Goal: Book appointment/travel/reservation

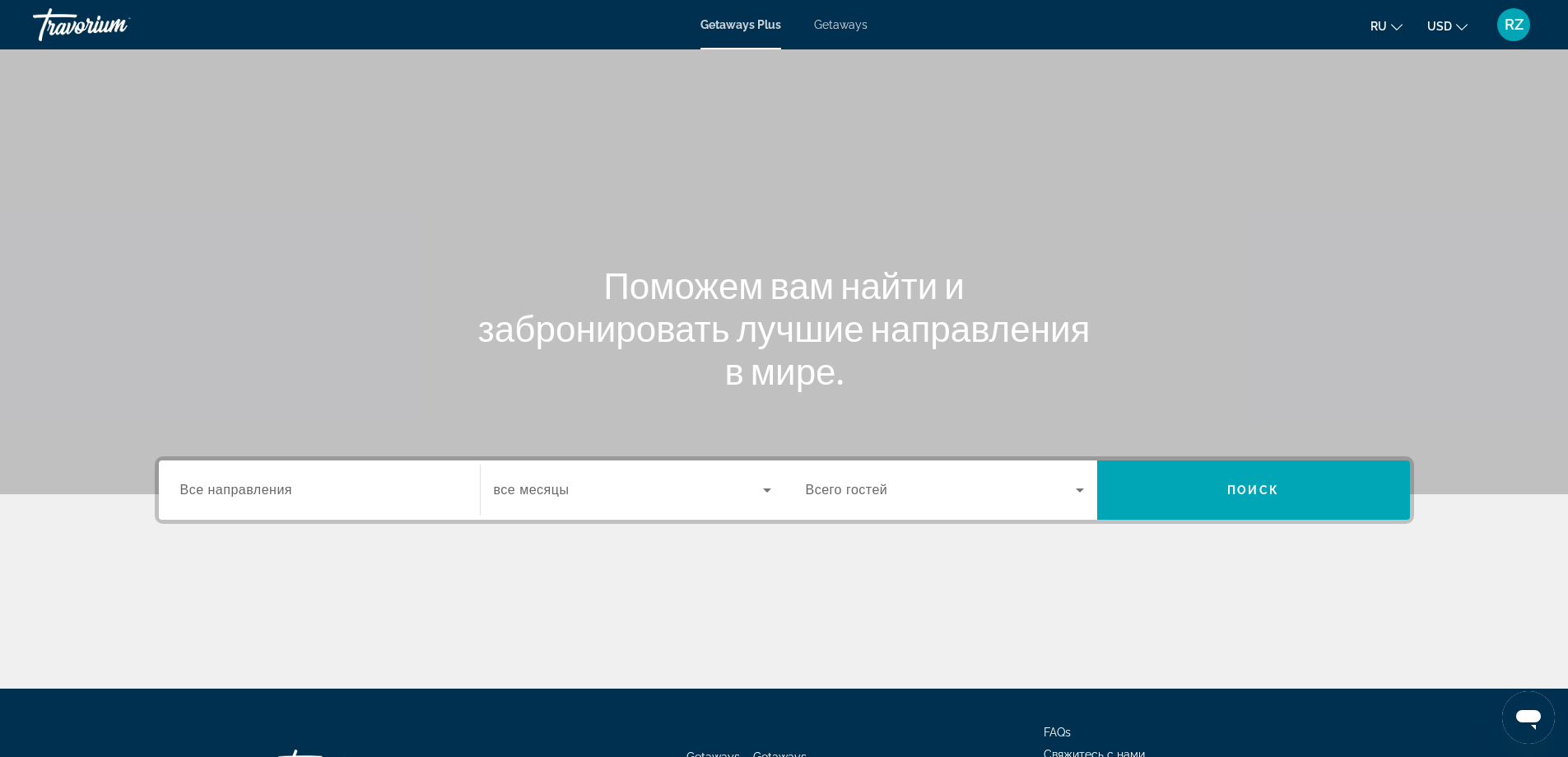
click at [281, 492] on span "Все направления" at bounding box center [236, 489] width 112 height 14
click at [281, 492] on input "Destination Все направления" at bounding box center [319, 491] width 278 height 20
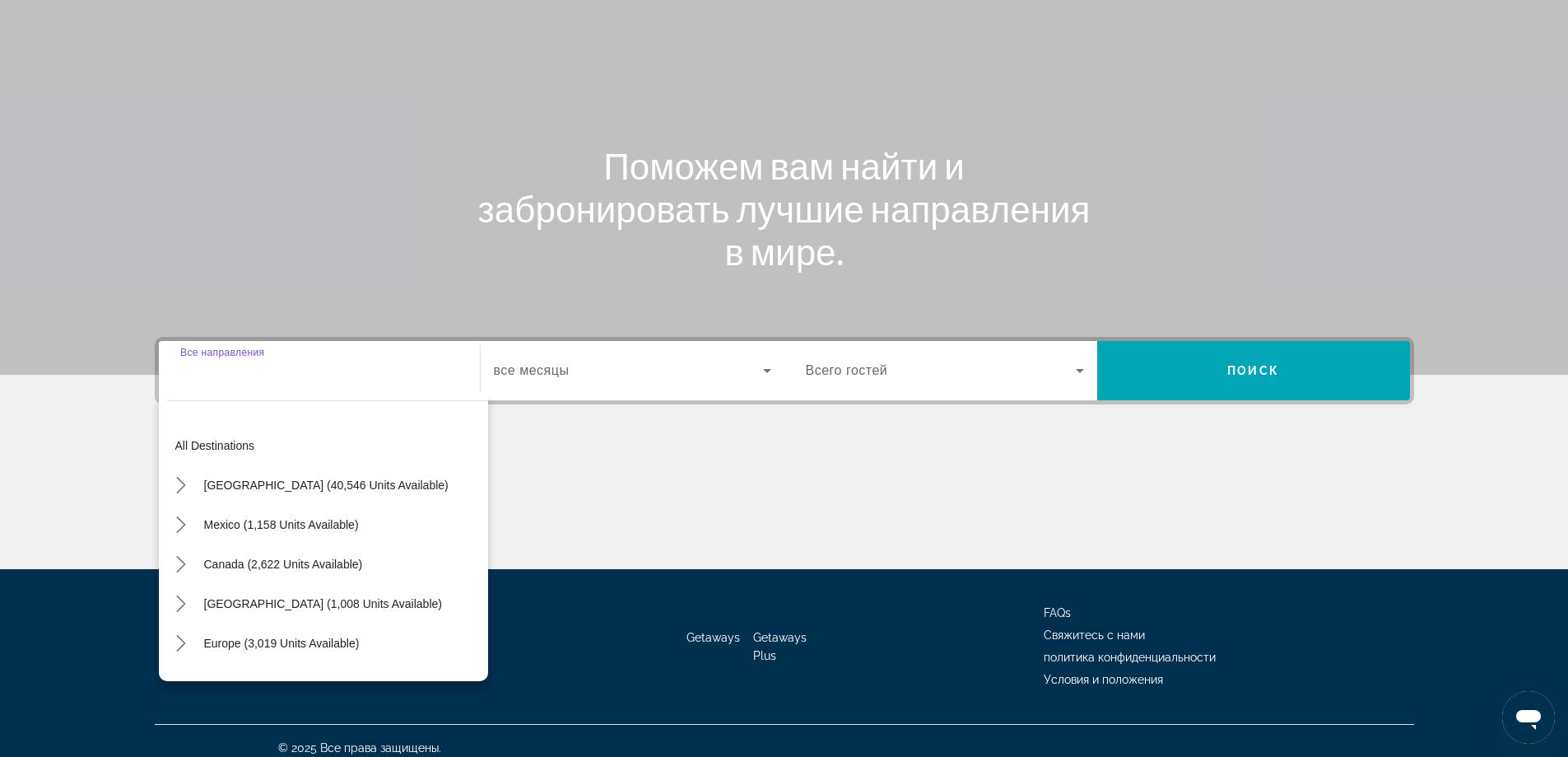
scroll to position [133, 0]
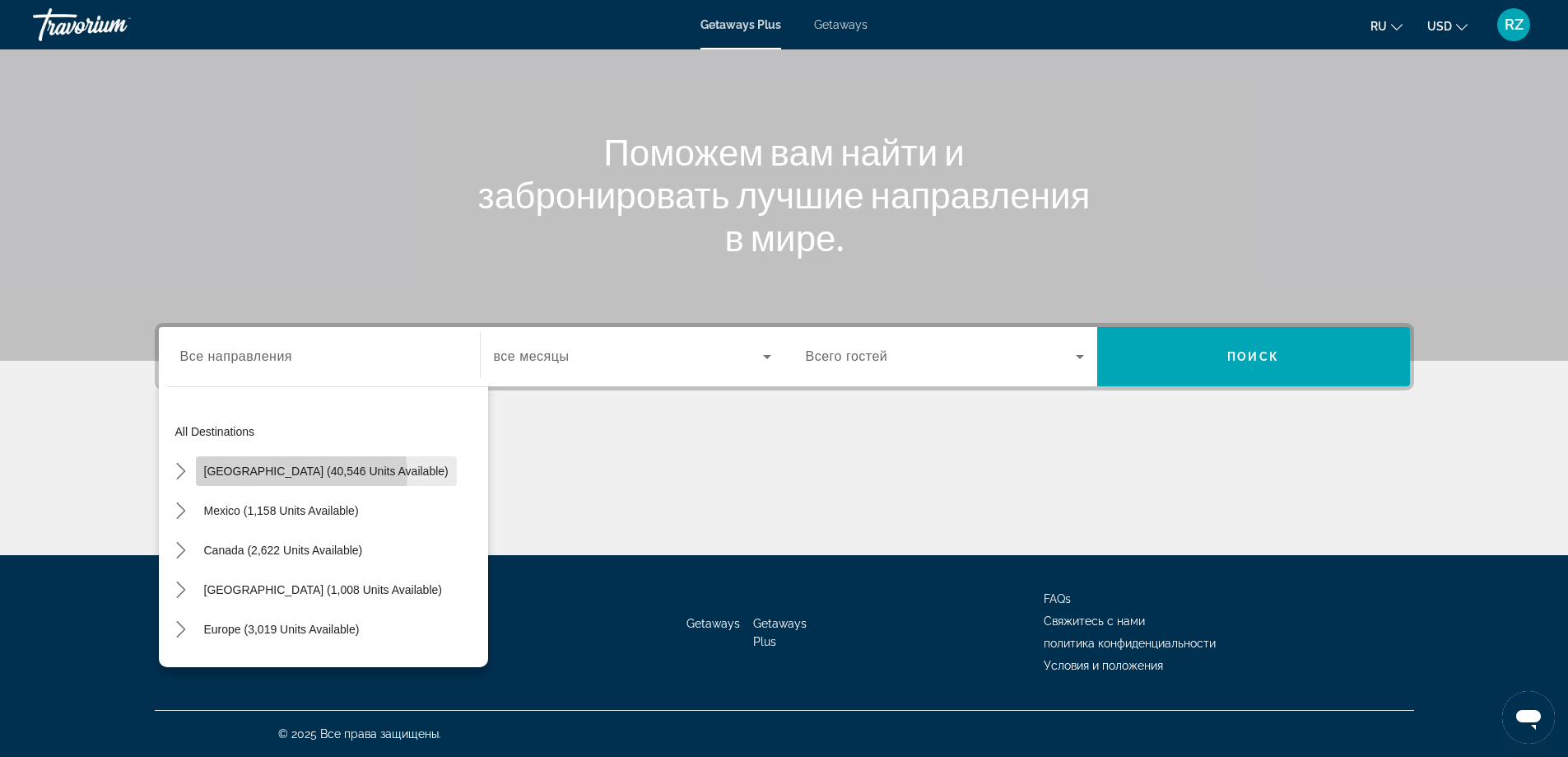
click at [275, 476] on span "[GEOGRAPHIC_DATA] (40,546 units available)" at bounding box center [326, 471] width 245 height 13
type input "**********"
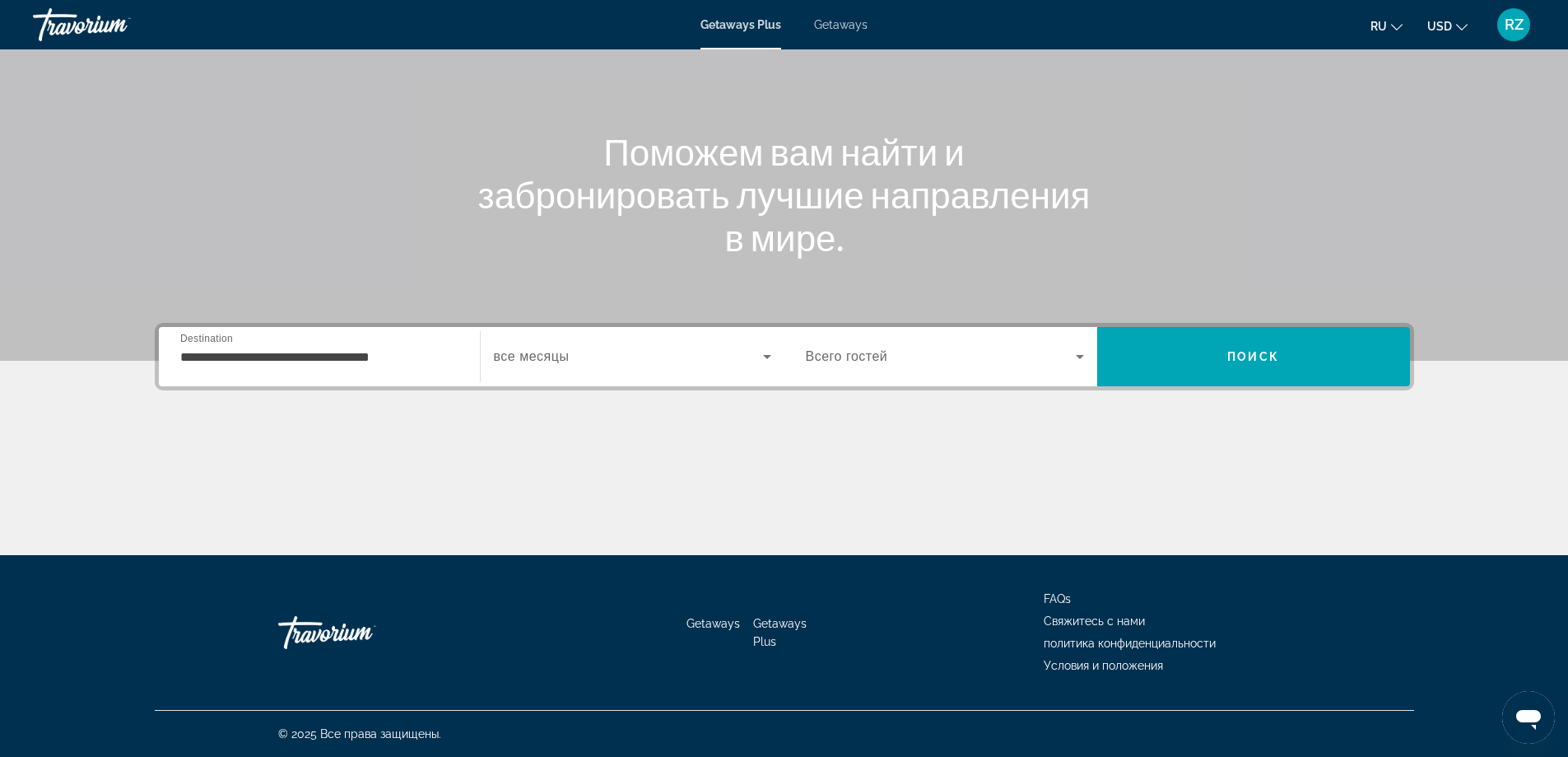
click at [542, 360] on span "все месяцы" at bounding box center [532, 356] width 76 height 14
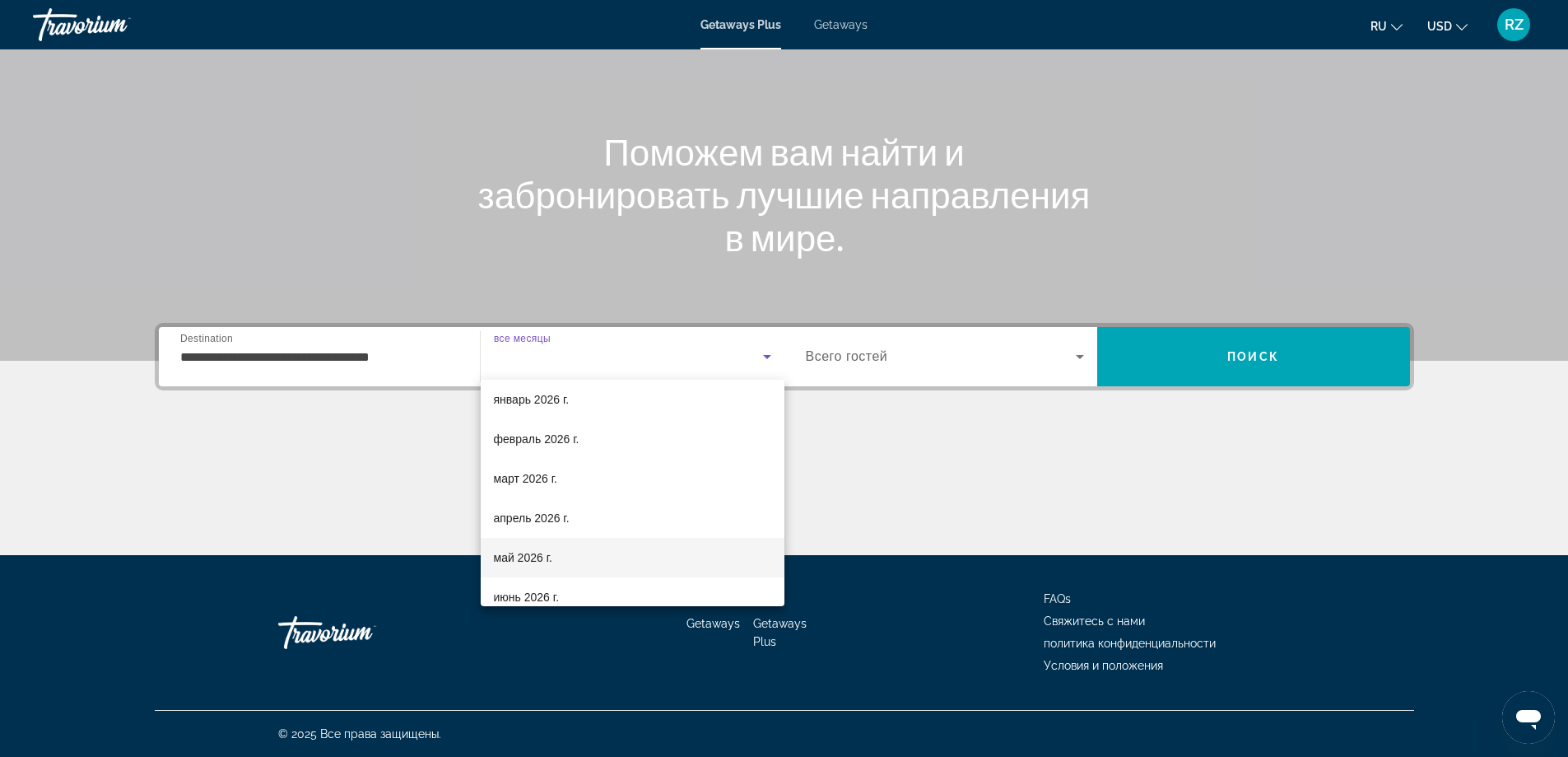
scroll to position [247, 0]
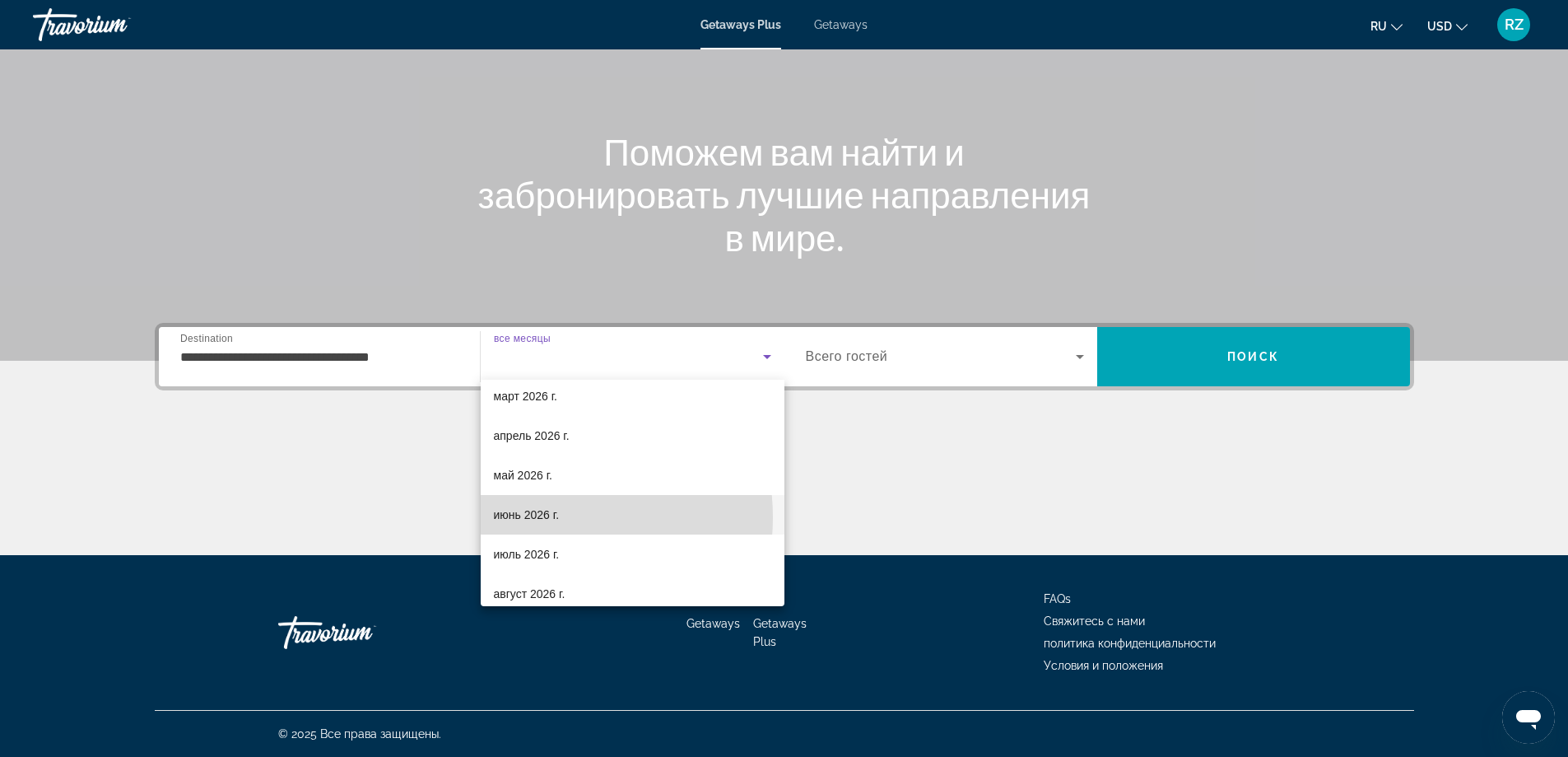
click at [539, 517] on span "июнь 2026 г." at bounding box center [527, 515] width 66 height 20
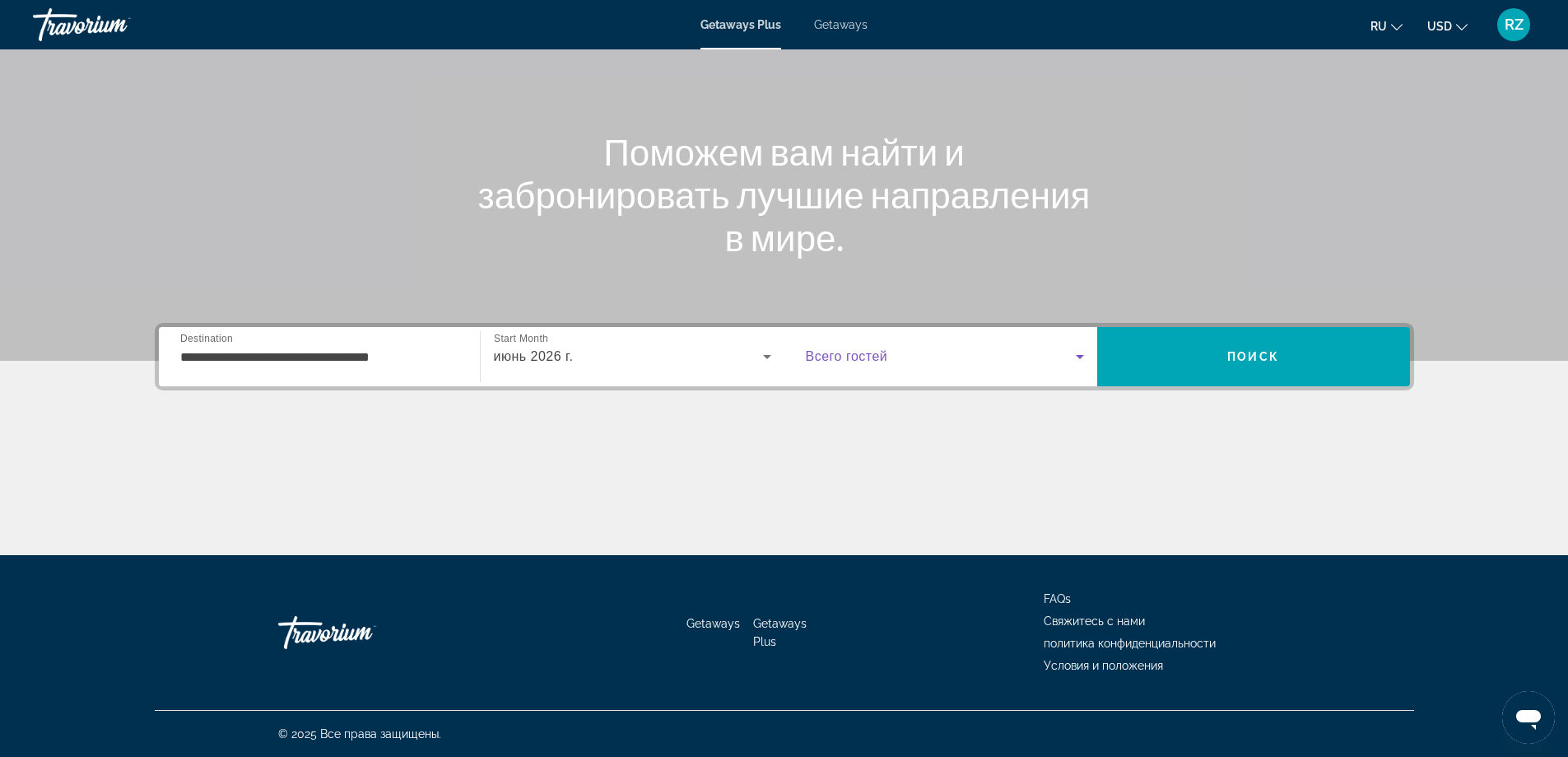
click at [1077, 358] on icon "Search widget" at bounding box center [1080, 357] width 20 height 20
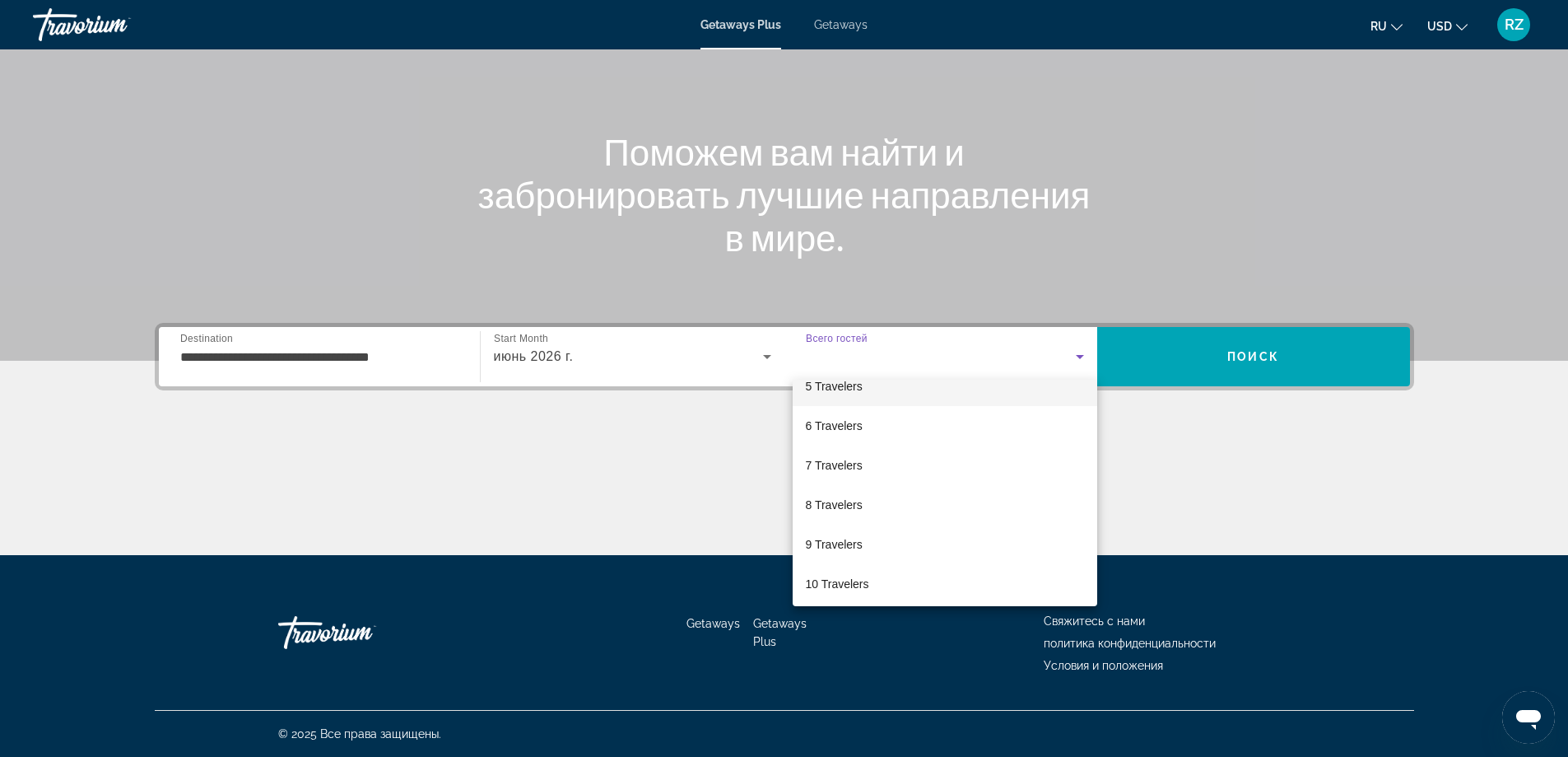
scroll to position [182, 0]
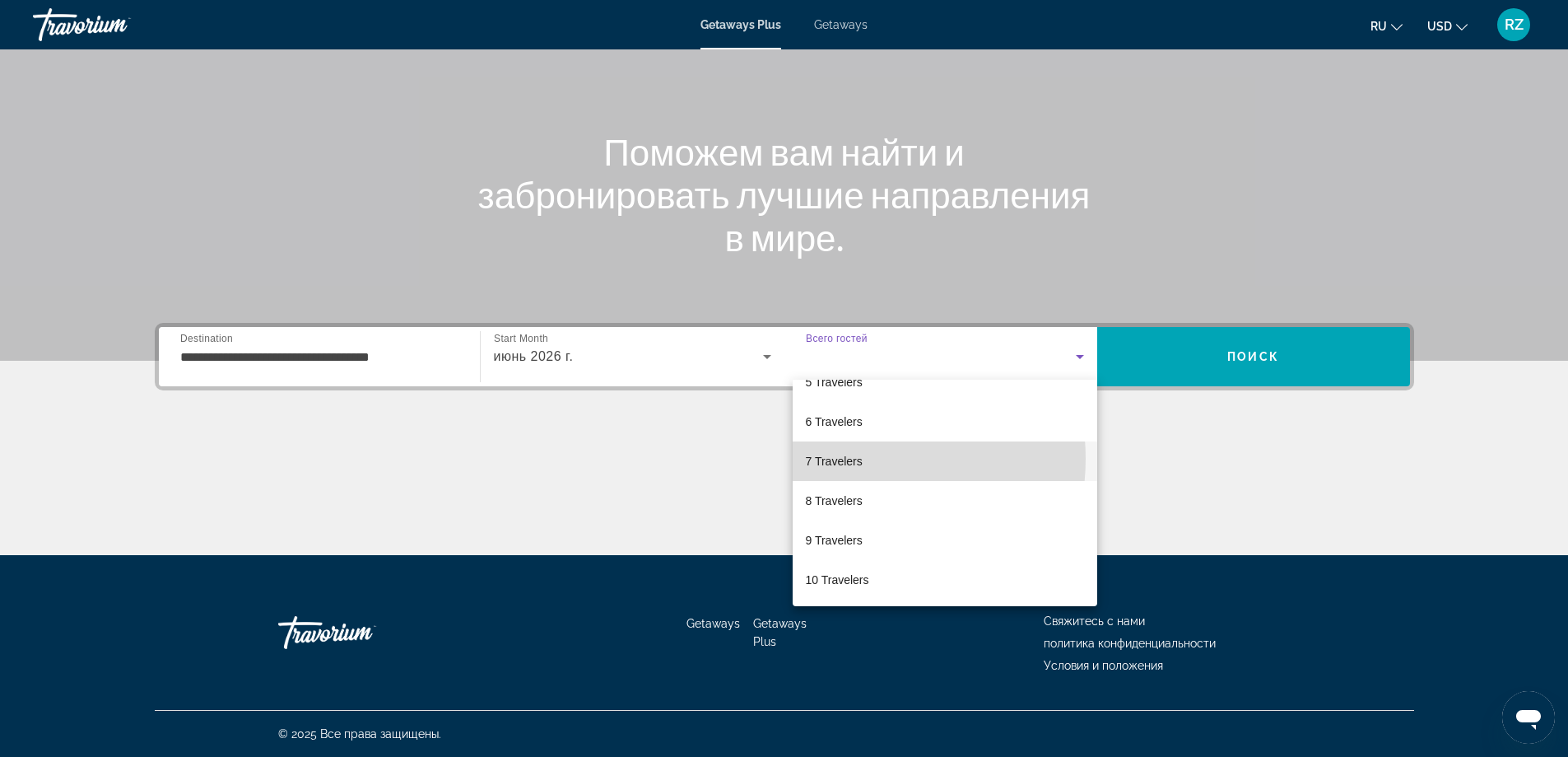
click at [858, 459] on span "7 Travelers" at bounding box center [834, 462] width 57 height 20
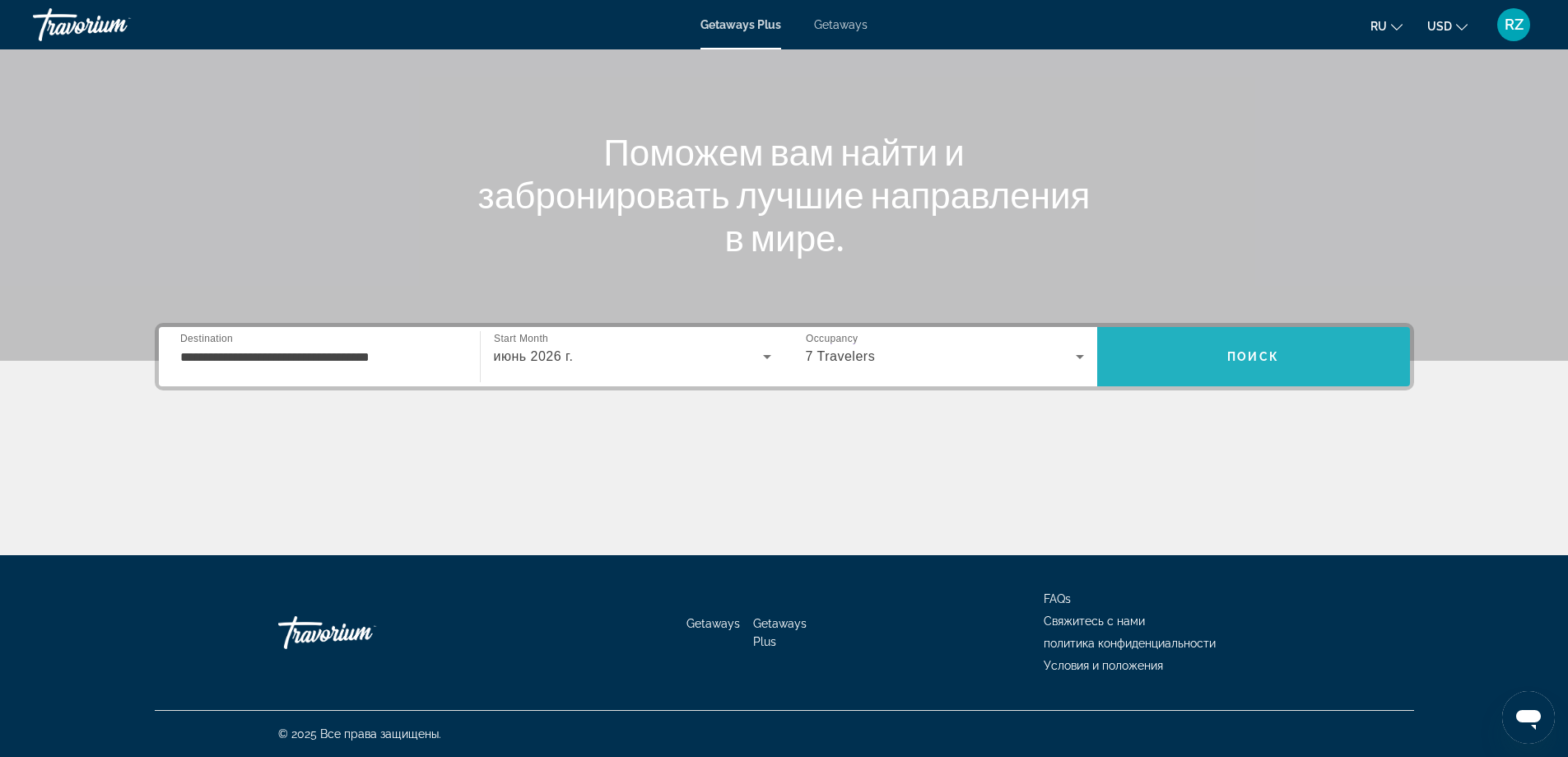
click at [1187, 357] on span "Search" at bounding box center [1254, 357] width 313 height 40
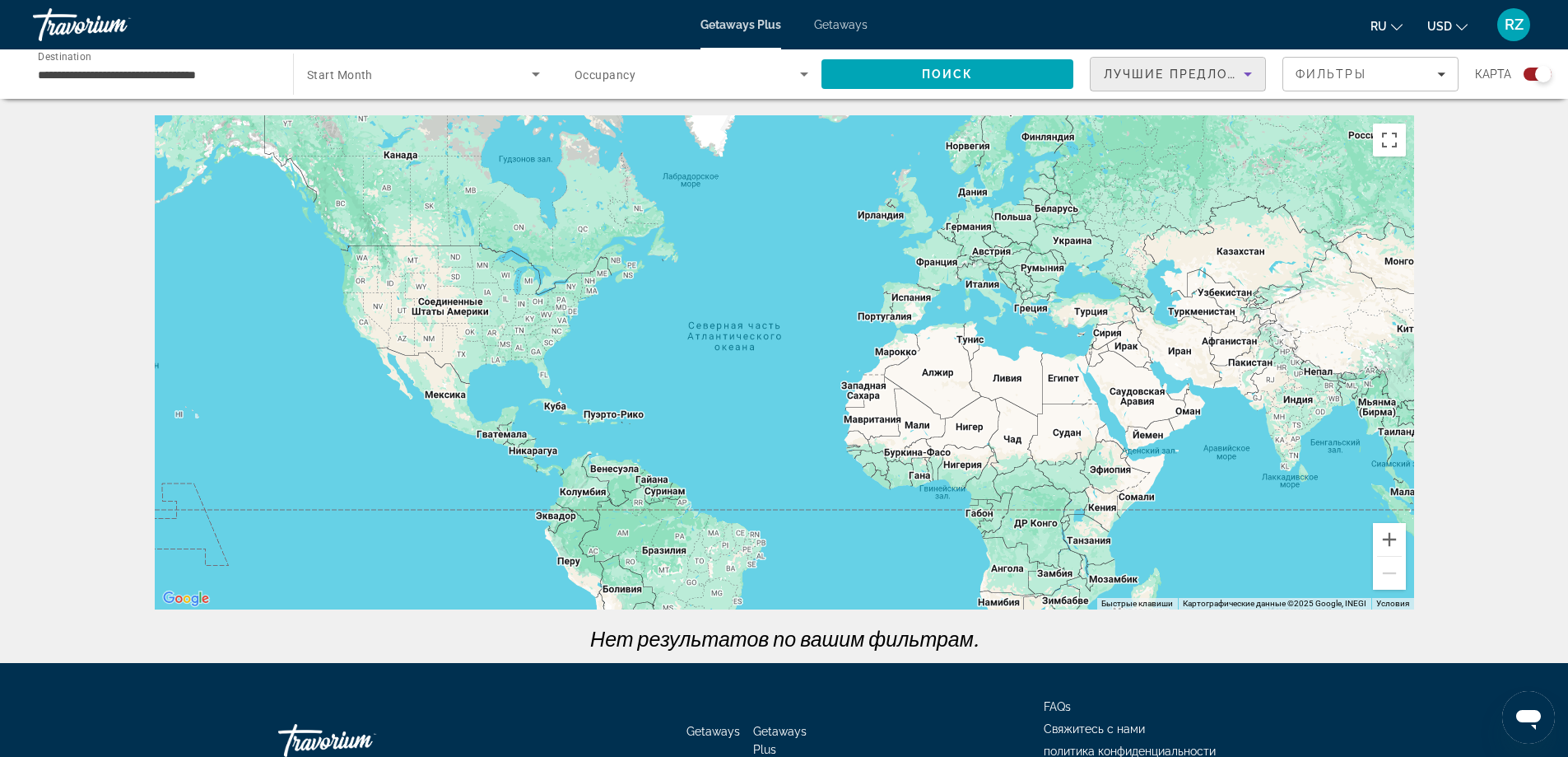
click at [1116, 70] on span "Лучшие предложения" at bounding box center [1191, 74] width 175 height 13
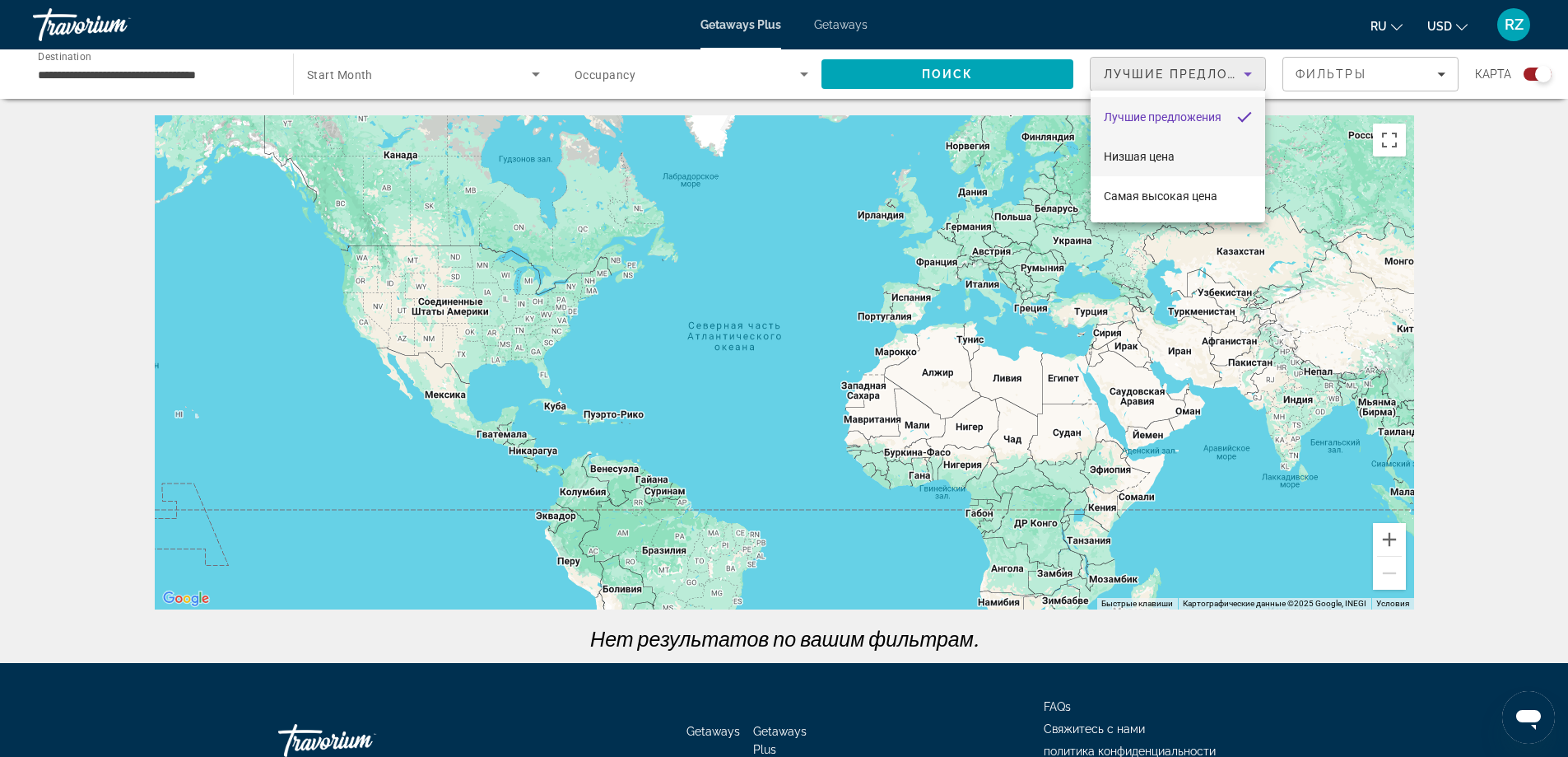
click at [1146, 153] on span "Низшая цена" at bounding box center [1138, 156] width 71 height 13
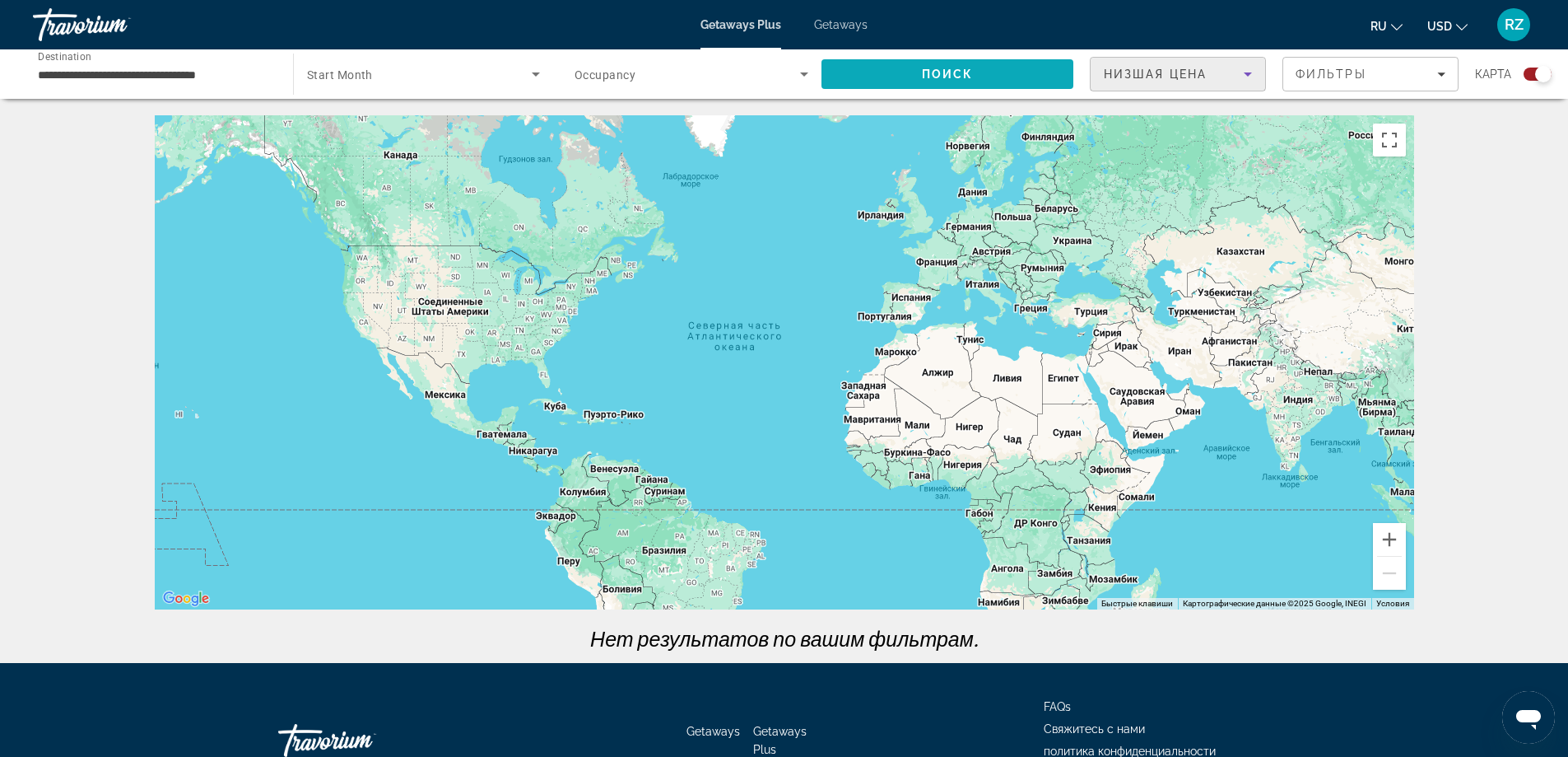
click at [1021, 70] on span "Search" at bounding box center [947, 75] width 252 height 40
